Goal: Information Seeking & Learning: Learn about a topic

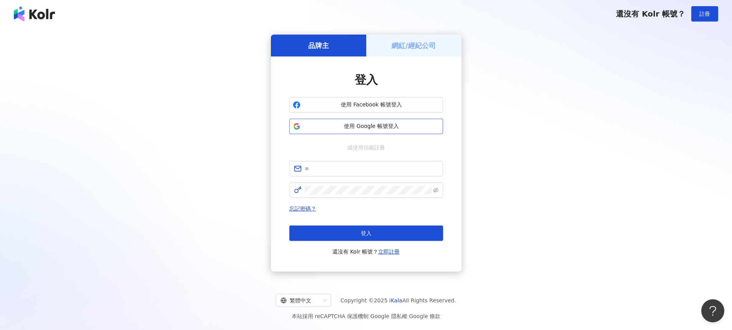
click at [377, 129] on span "使用 Google 帳號登入" at bounding box center [372, 127] width 136 height 8
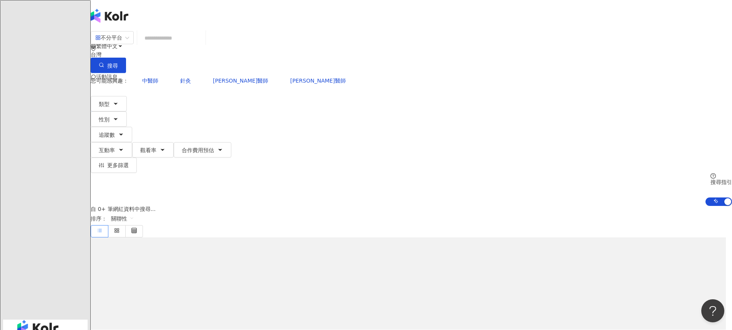
click at [203, 45] on input "search" at bounding box center [171, 38] width 62 height 15
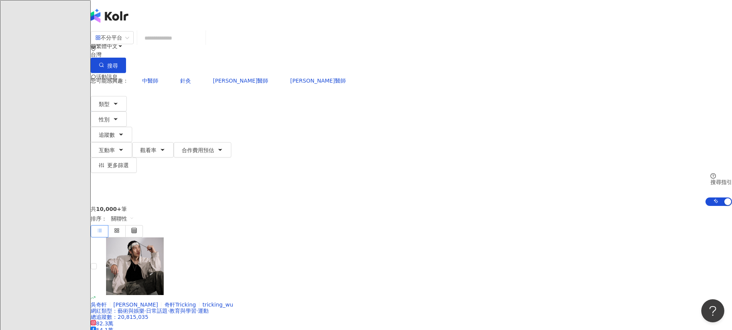
click at [203, 45] on input "search" at bounding box center [171, 38] width 62 height 15
type input "*"
click at [127, 96] on button "類型" at bounding box center [109, 103] width 36 height 15
click at [203, 45] on input "search" at bounding box center [171, 38] width 62 height 15
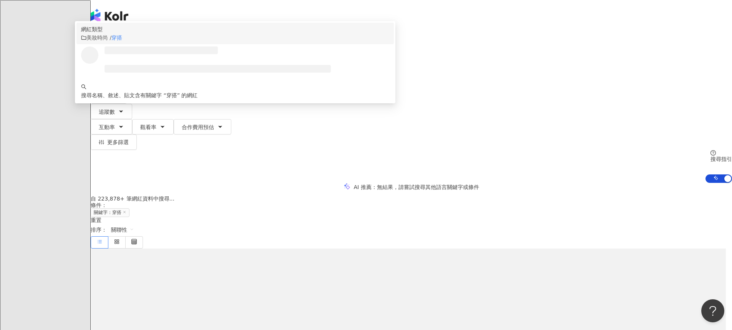
type input "**"
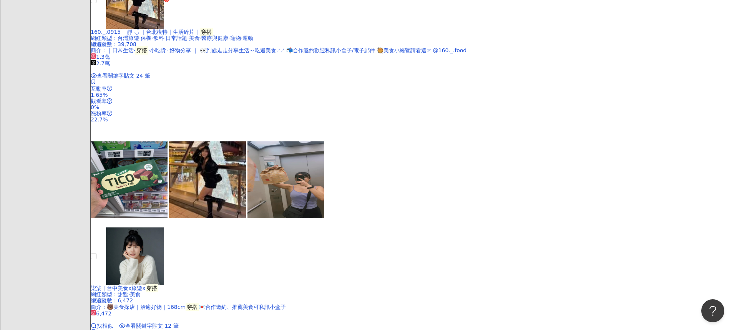
scroll to position [1319, 0]
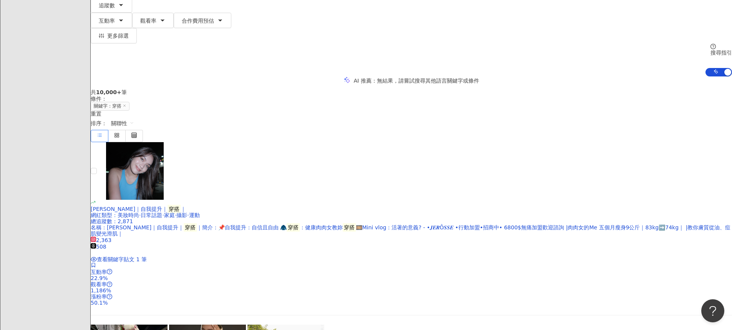
scroll to position [0, 0]
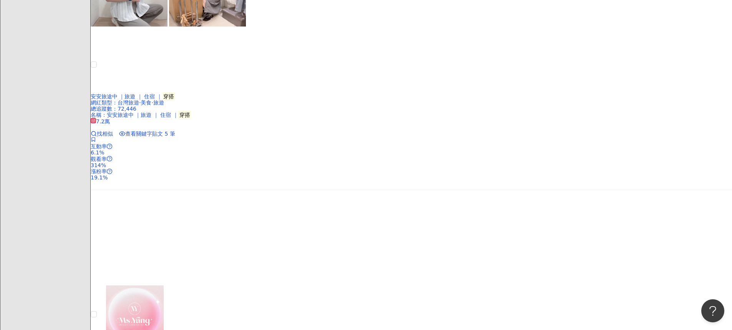
scroll to position [1412, 0]
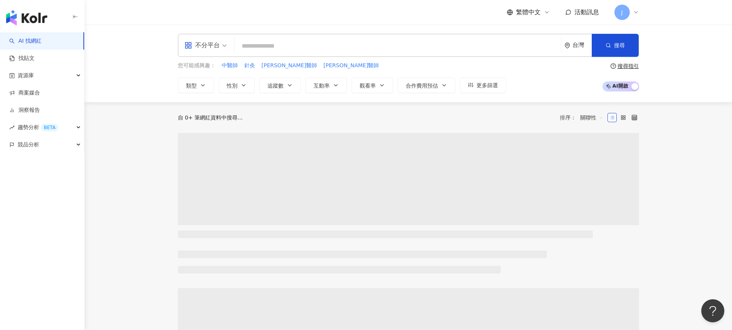
click at [375, 40] on input "search" at bounding box center [398, 46] width 321 height 15
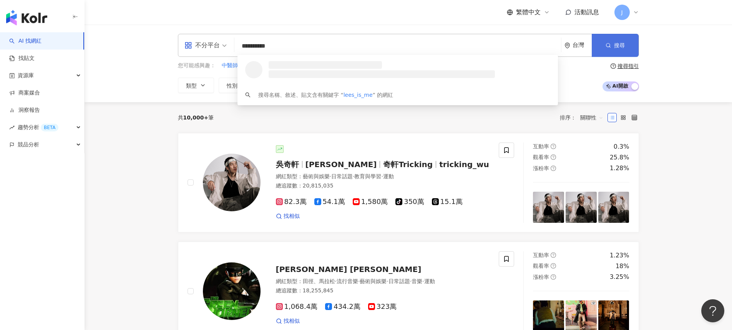
type input "**********"
click at [630, 42] on button "搜尋" at bounding box center [615, 45] width 47 height 23
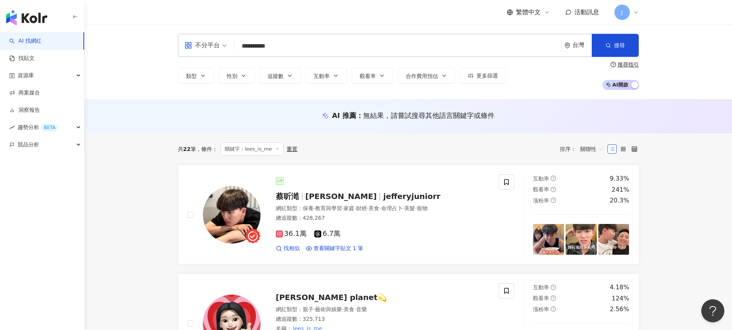
scroll to position [15, 0]
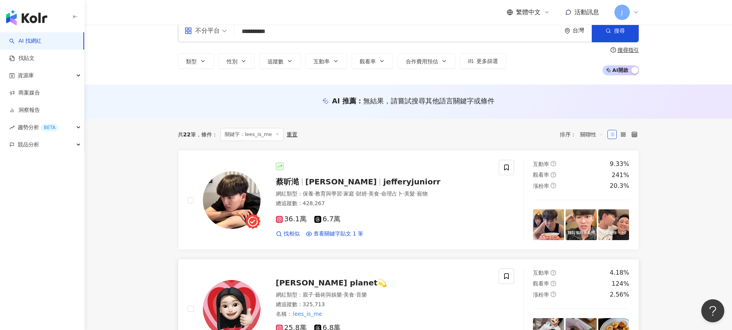
click at [305, 287] on div "[PERSON_NAME] planet💫" at bounding box center [383, 282] width 214 height 11
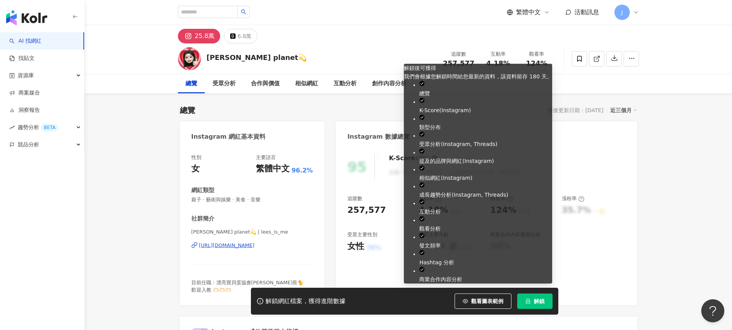
click at [539, 299] on span "解鎖" at bounding box center [539, 301] width 11 height 6
